Goal: Transaction & Acquisition: Purchase product/service

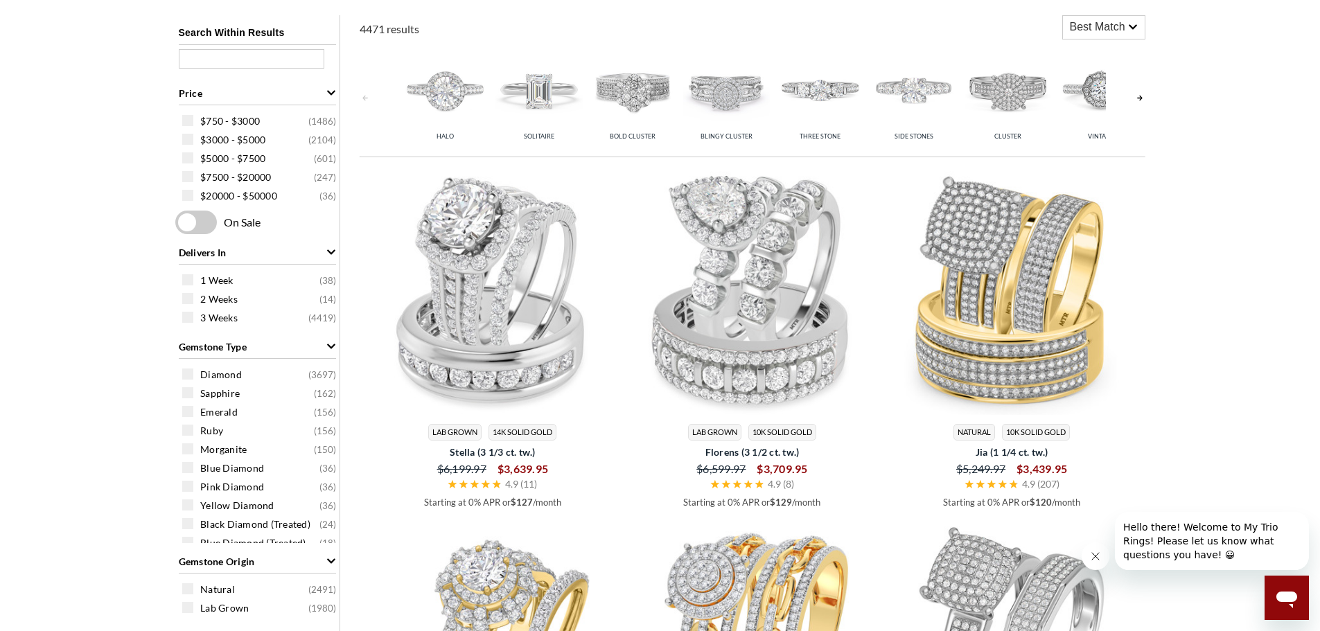
scroll to position [485, 0]
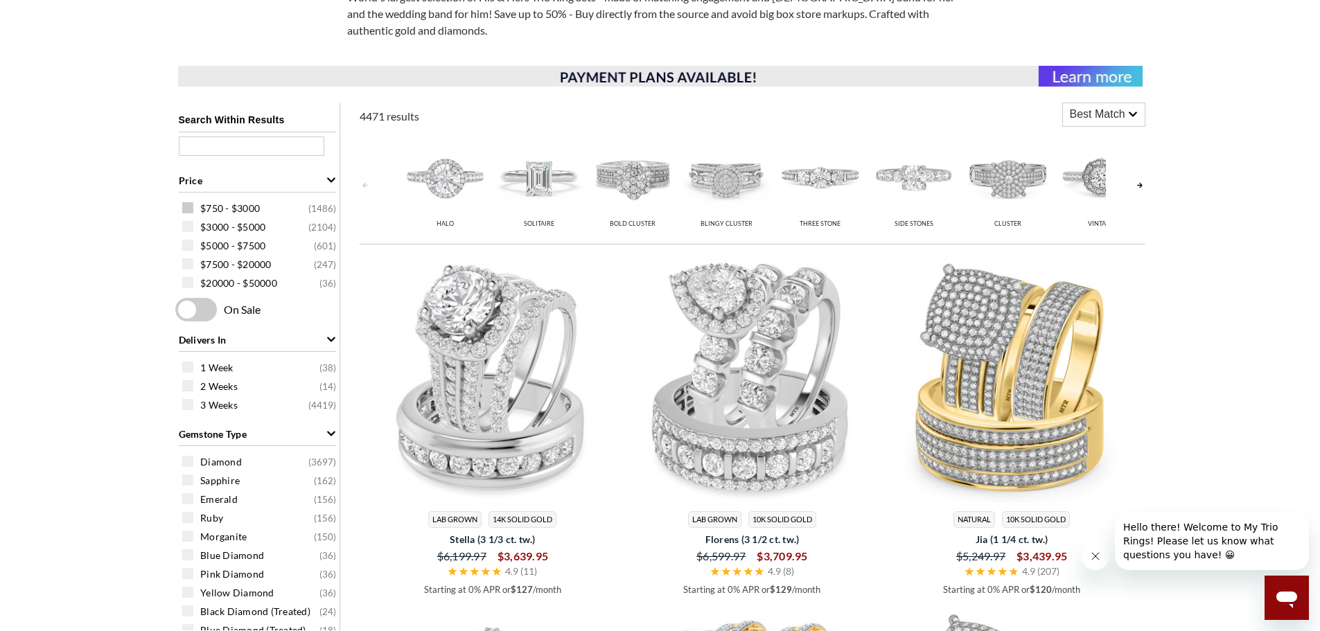
click at [191, 214] on div "$750 - $3000 ( 1486 )" at bounding box center [260, 207] width 157 height 15
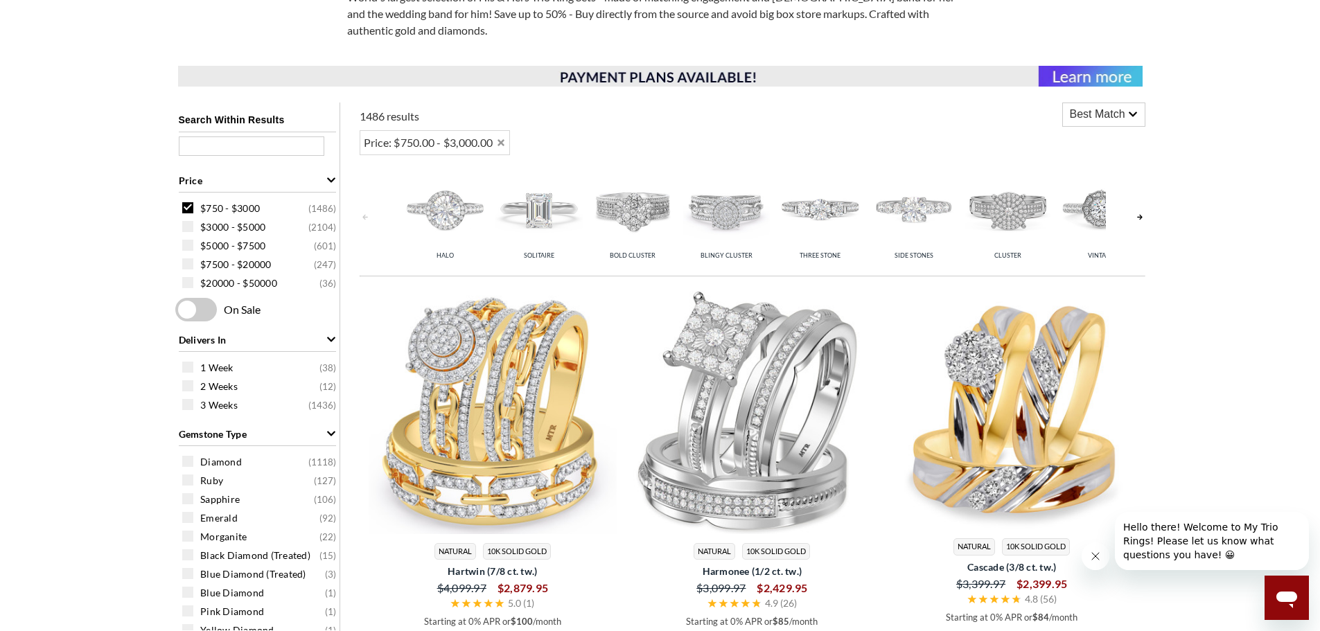
click at [1138, 216] on link at bounding box center [1140, 217] width 11 height 110
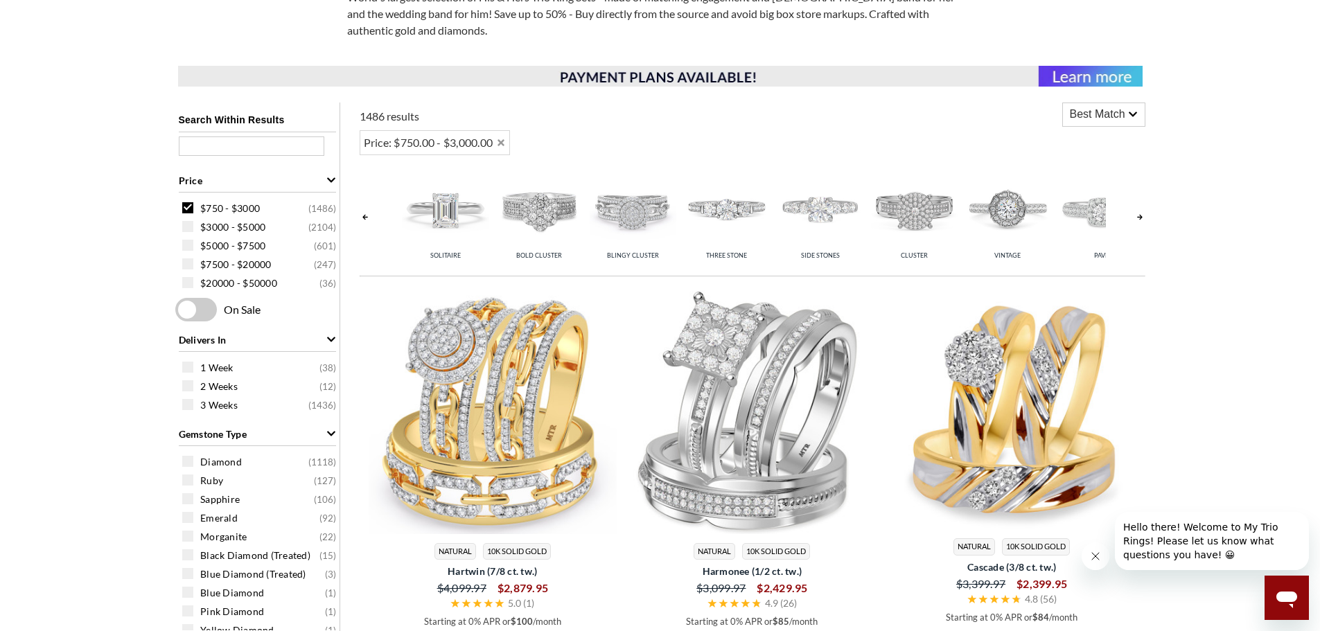
click at [1138, 216] on link at bounding box center [1140, 217] width 11 height 110
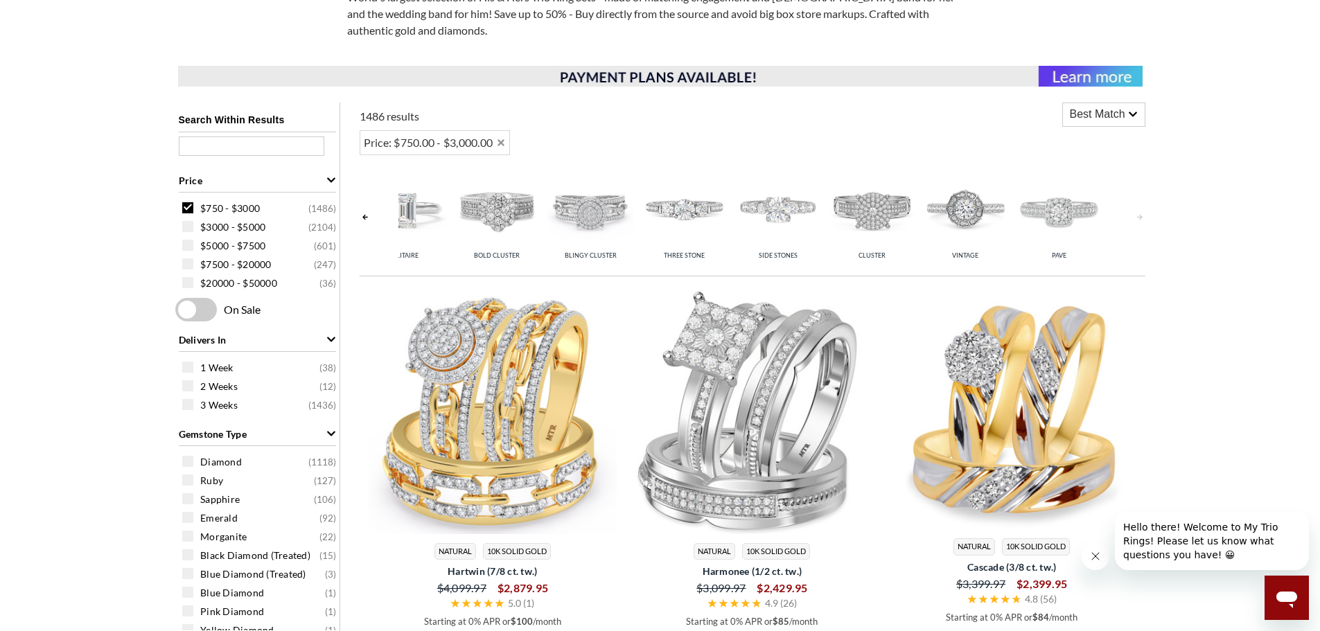
click at [1138, 216] on link at bounding box center [1140, 217] width 11 height 110
click at [572, 212] on img at bounding box center [591, 209] width 87 height 87
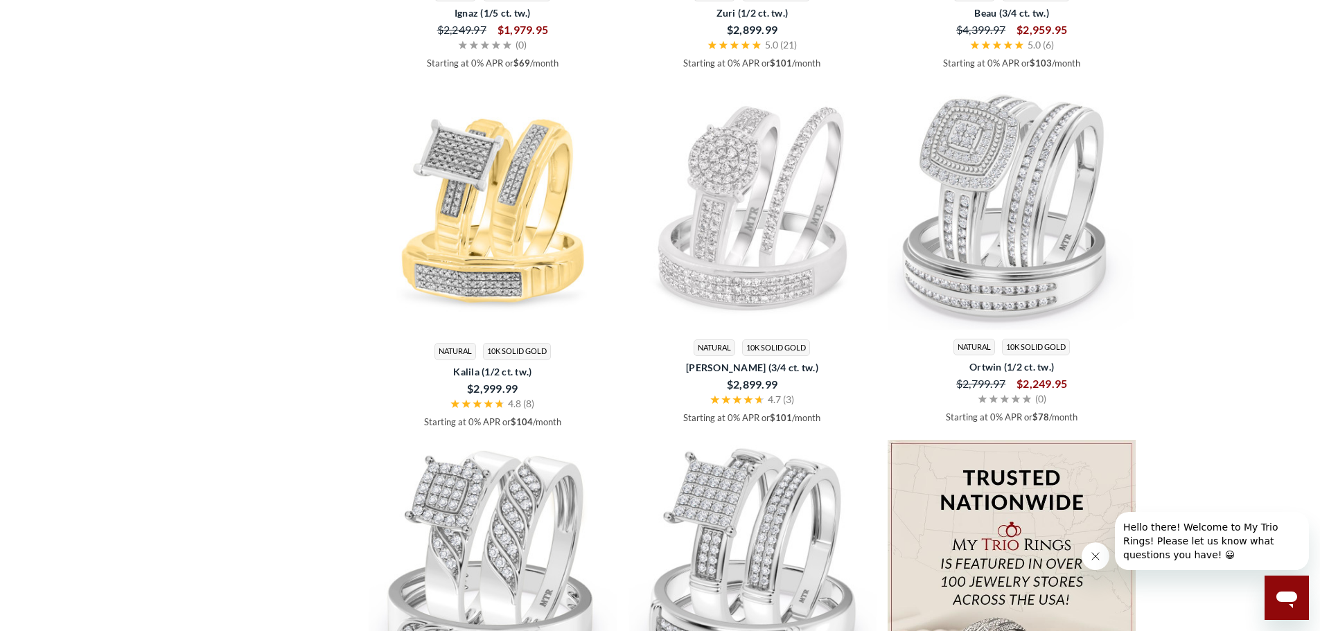
scroll to position [2148, 0]
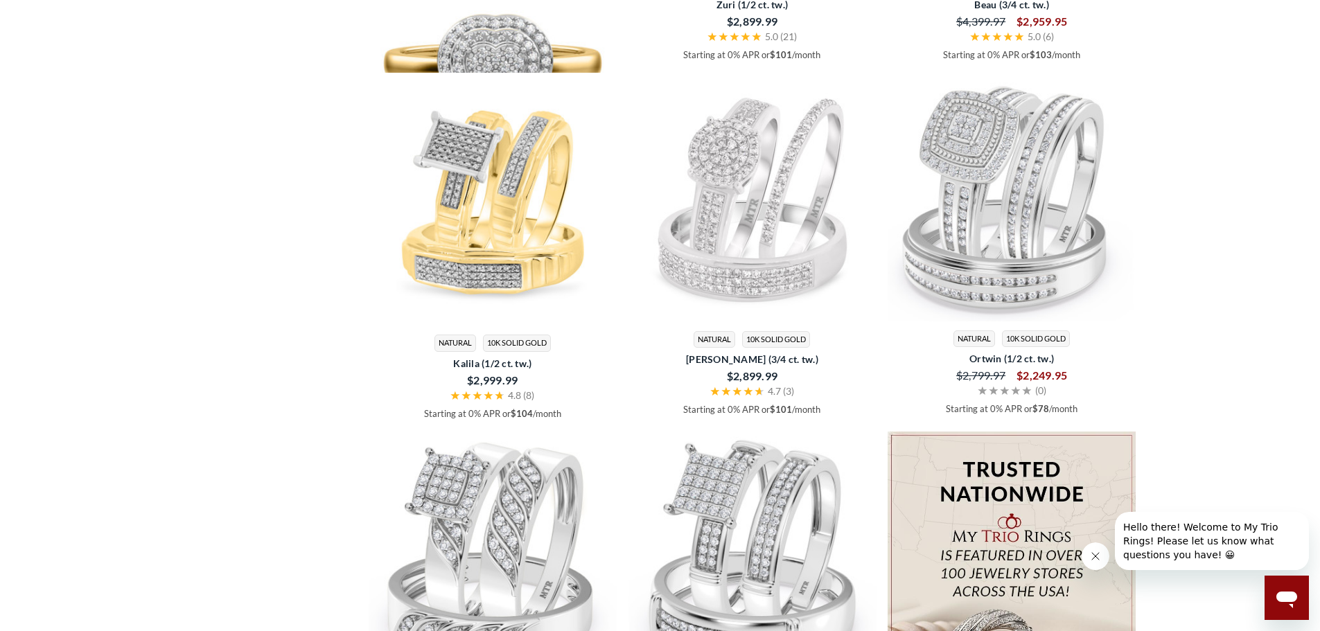
click at [502, 168] on img at bounding box center [493, 78] width 249 height 249
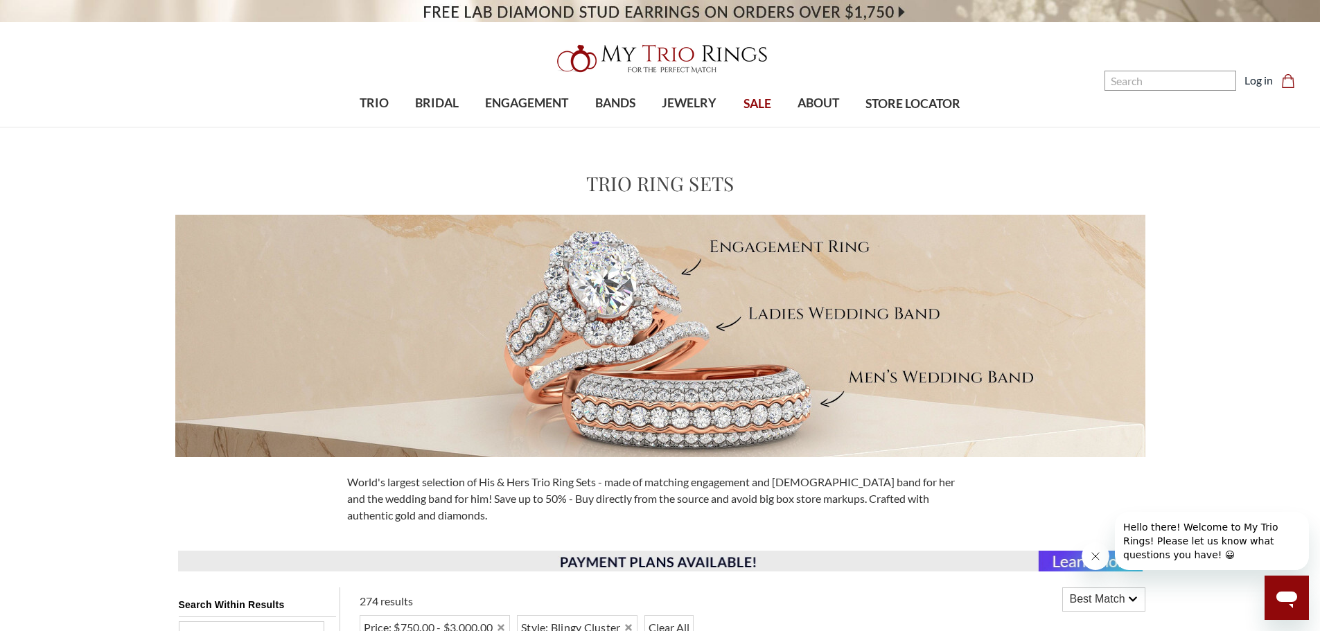
click at [746, 105] on span "SALE" at bounding box center [758, 104] width 28 height 18
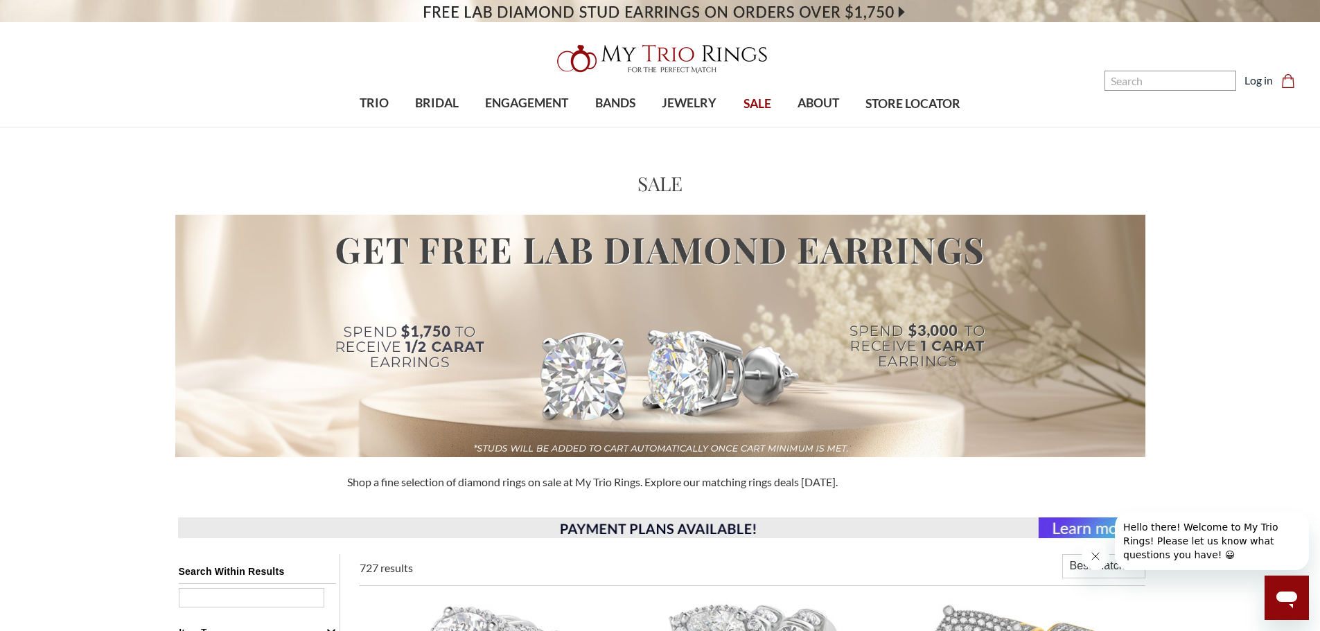
click at [757, 109] on span "SALE" at bounding box center [758, 104] width 28 height 18
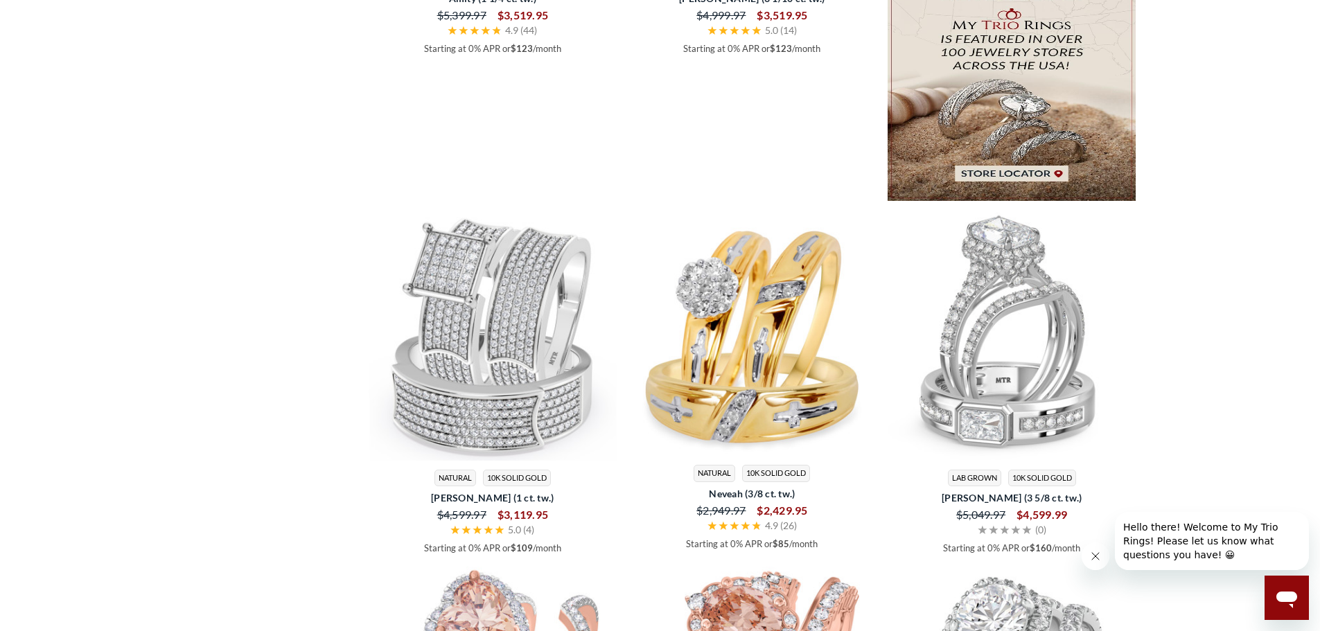
scroll to position [2287, 0]
